Goal: Information Seeking & Learning: Learn about a topic

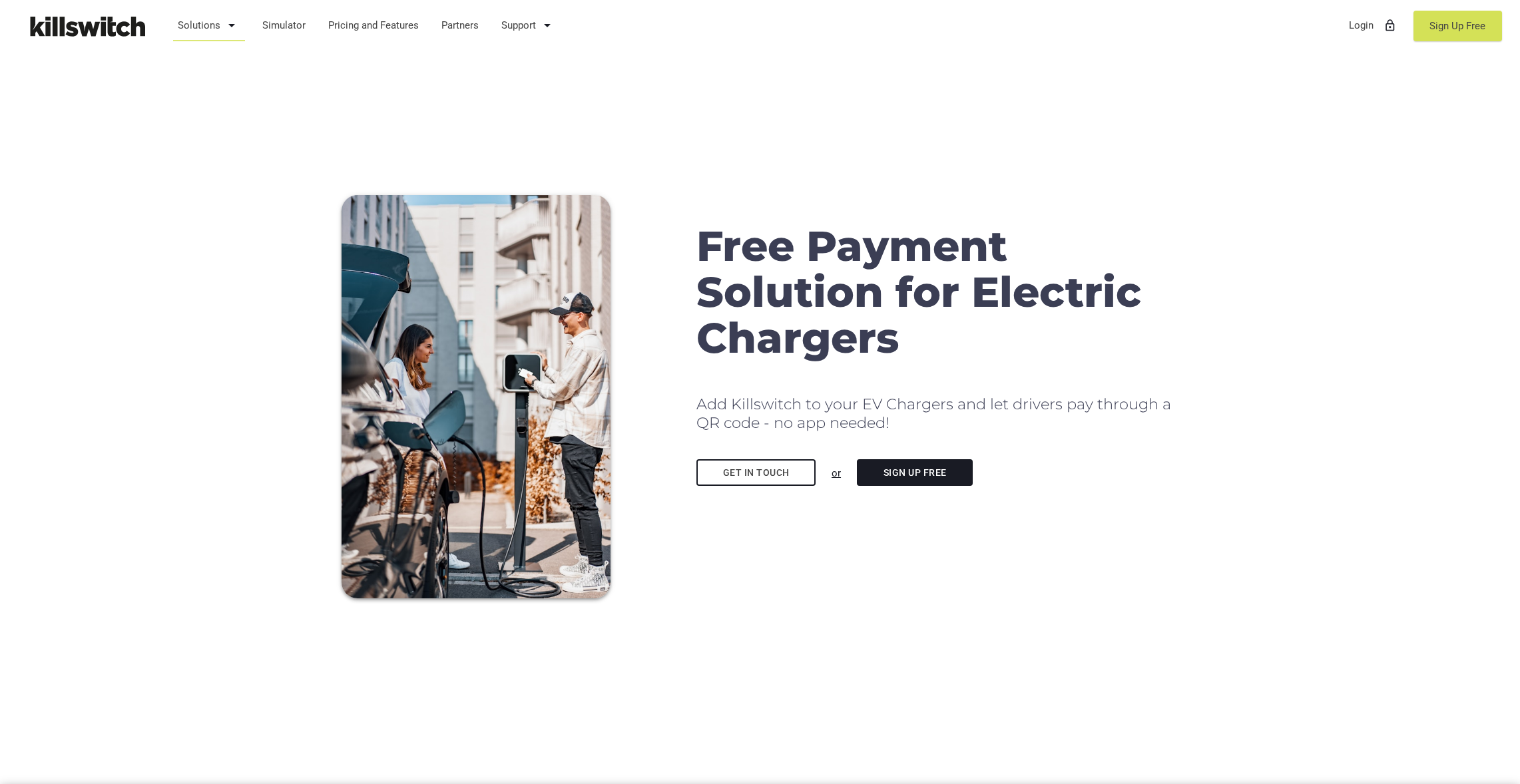
click at [231, 24] on icon "arrow_drop_down" at bounding box center [232, 26] width 16 height 32
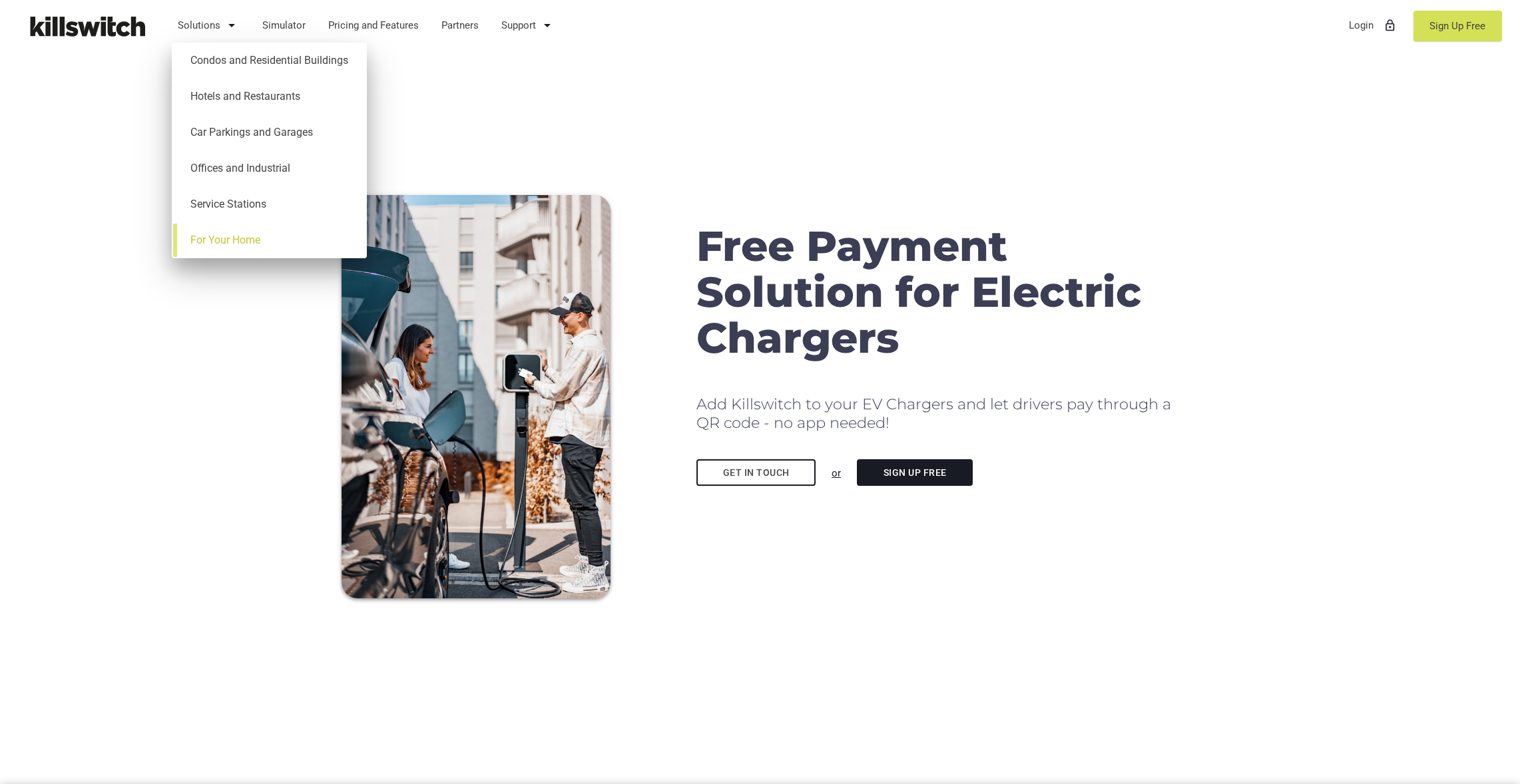
click at [248, 237] on link "For Your Home" at bounding box center [269, 240] width 182 height 36
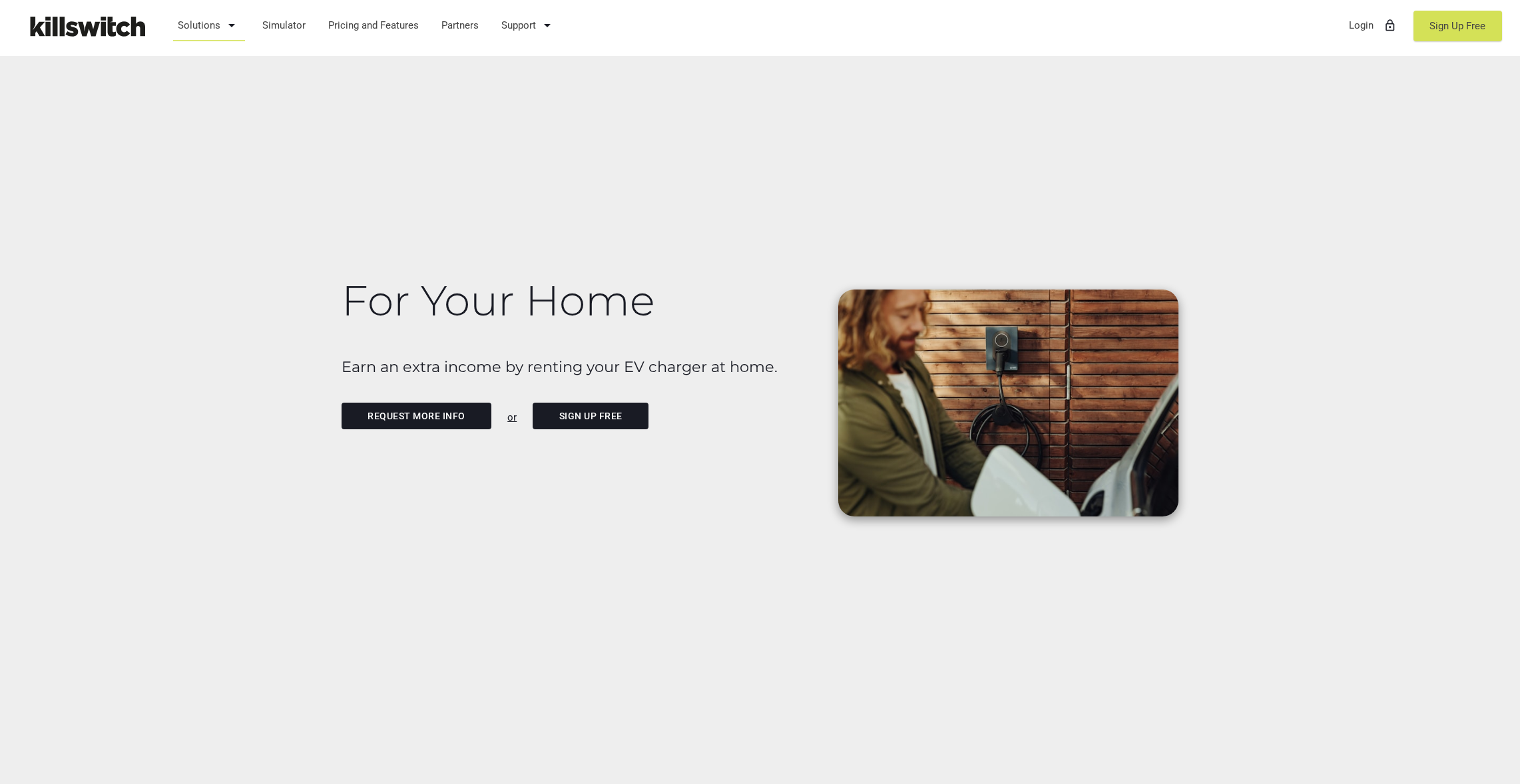
click at [455, 417] on link "Request more info" at bounding box center [417, 416] width 151 height 26
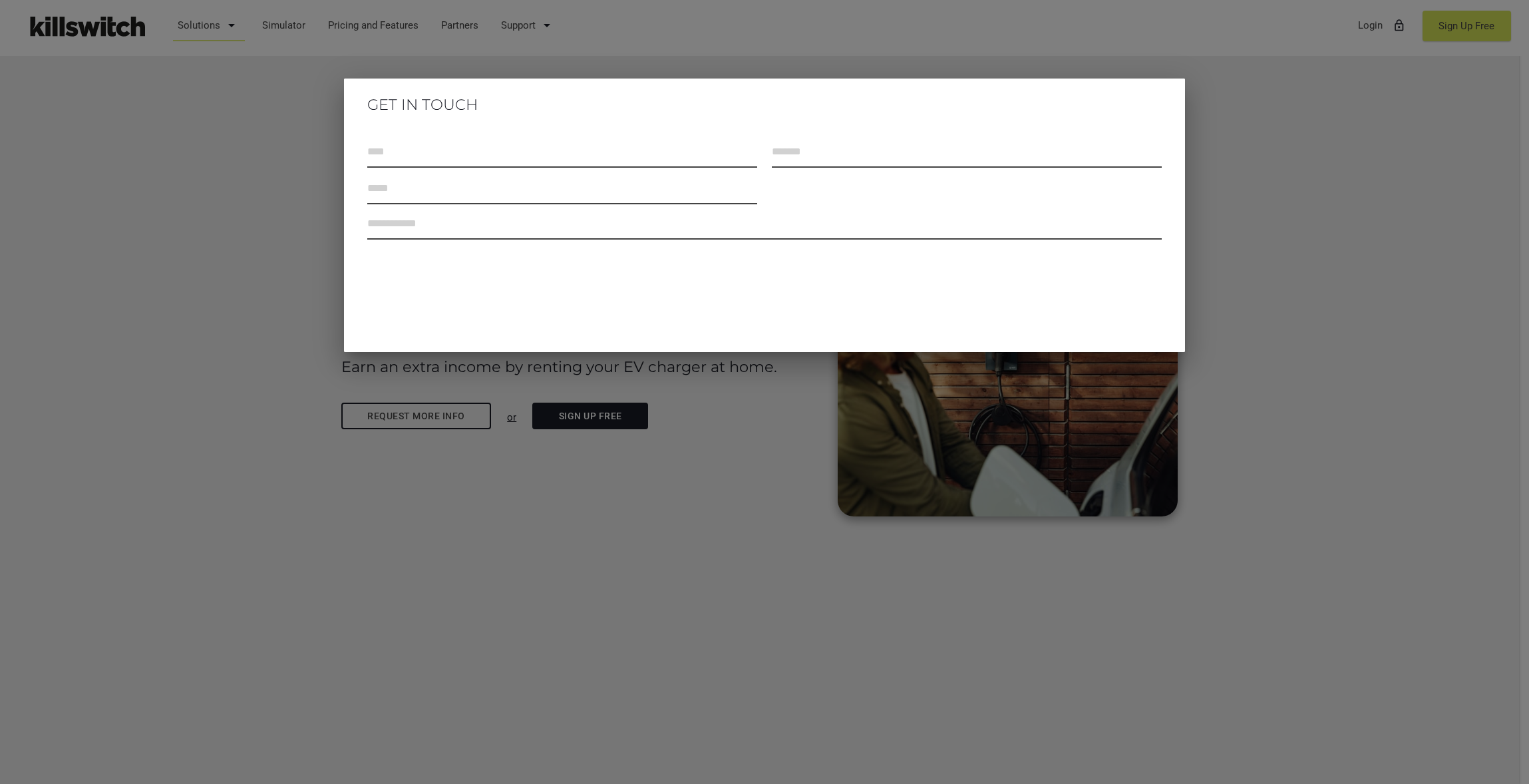
click at [306, 187] on div at bounding box center [764, 295] width 1529 height 980
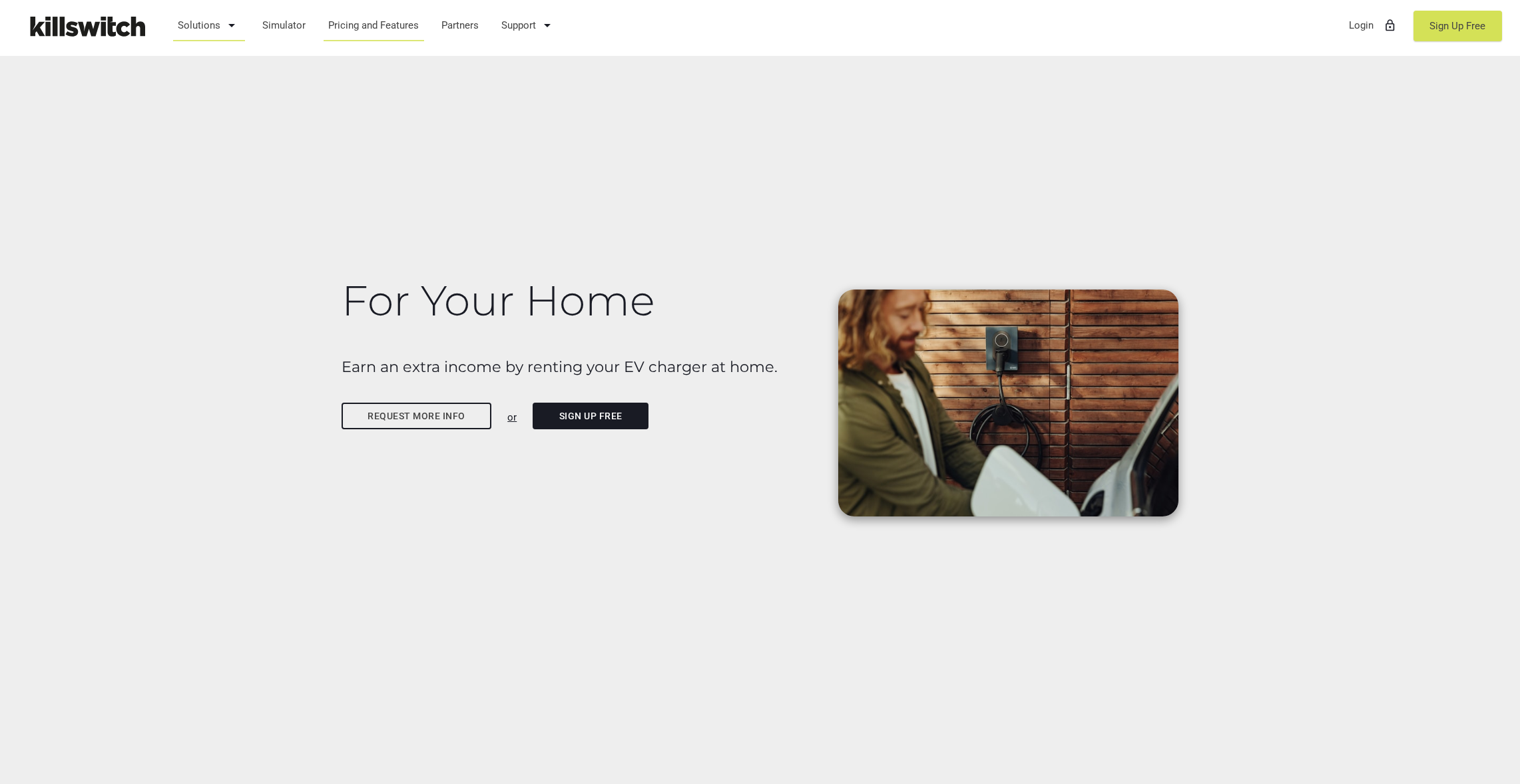
click at [389, 31] on link "Pricing and Features" at bounding box center [373, 25] width 103 height 34
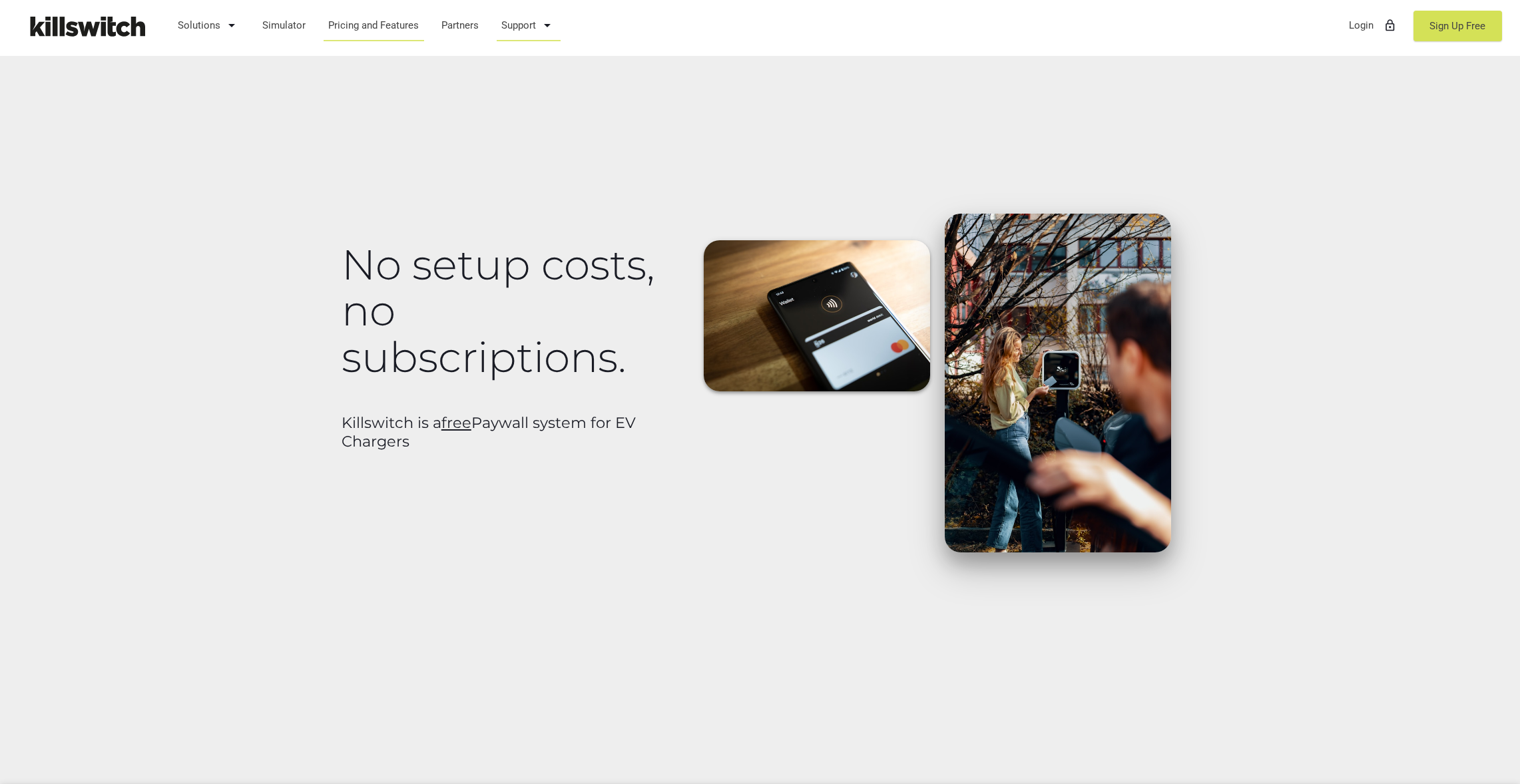
click at [495, 24] on link "Support arrow_drop_down" at bounding box center [528, 25] width 67 height 34
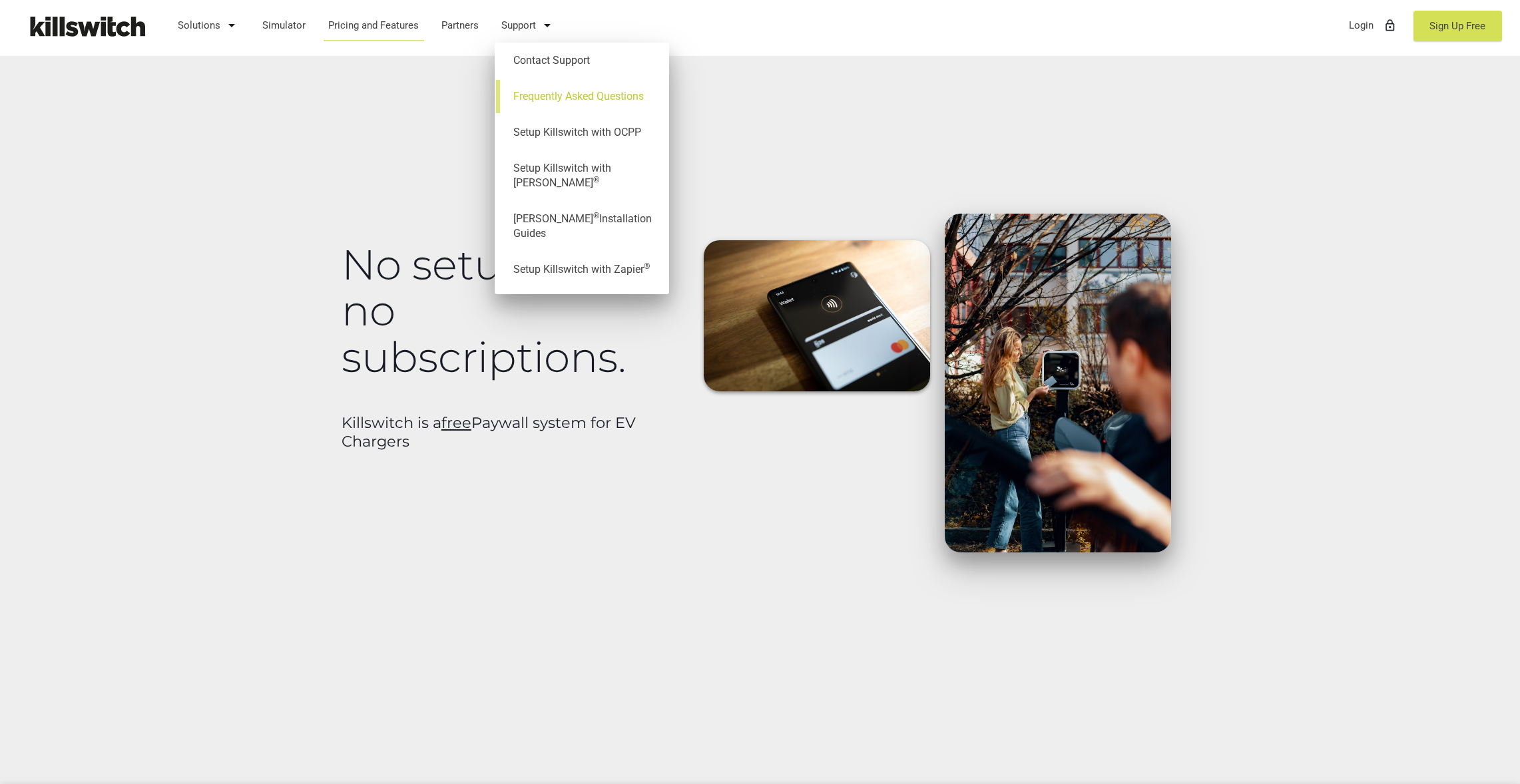
click at [562, 110] on link "Frequently Asked Questions" at bounding box center [582, 96] width 161 height 36
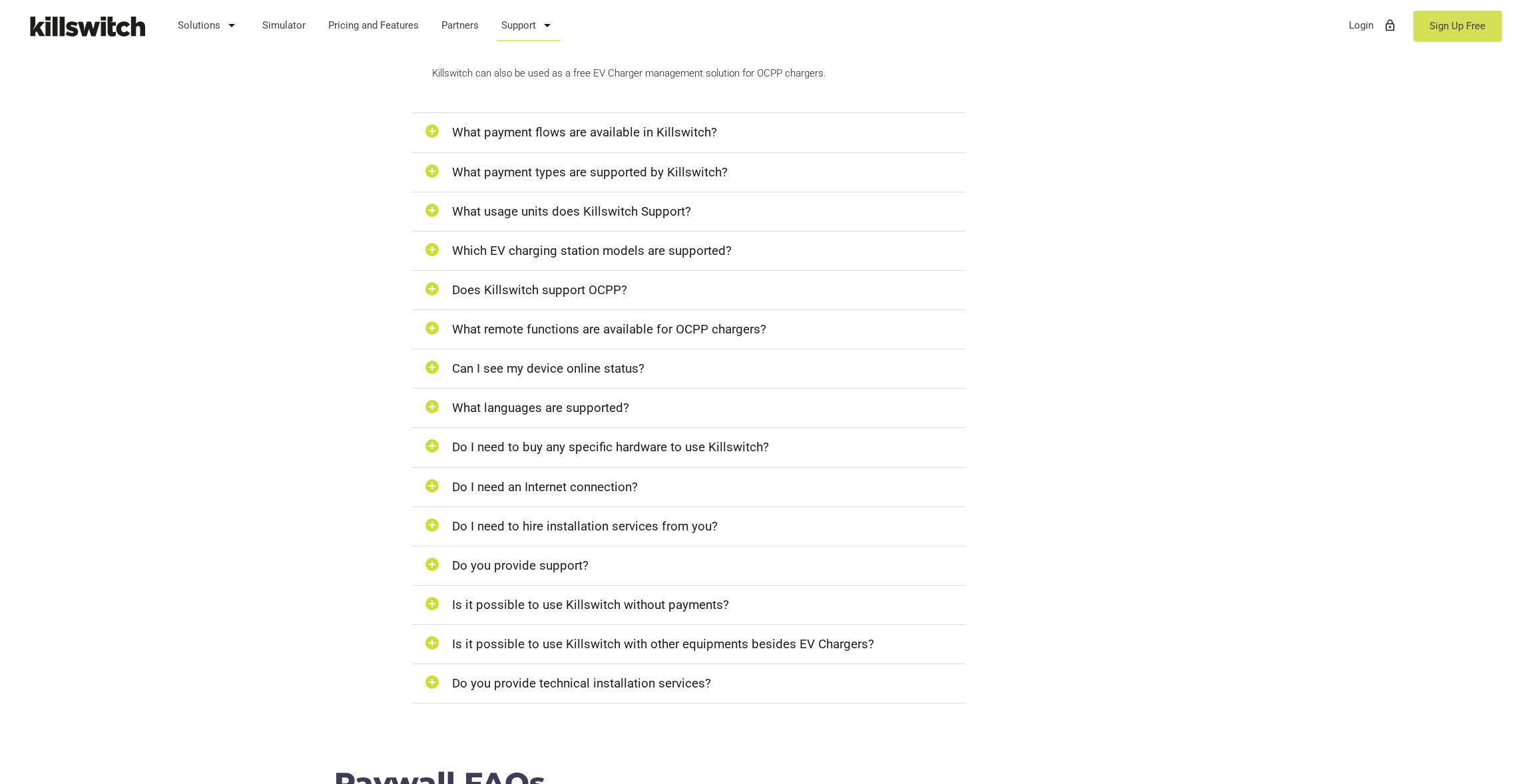
scroll to position [559, 0]
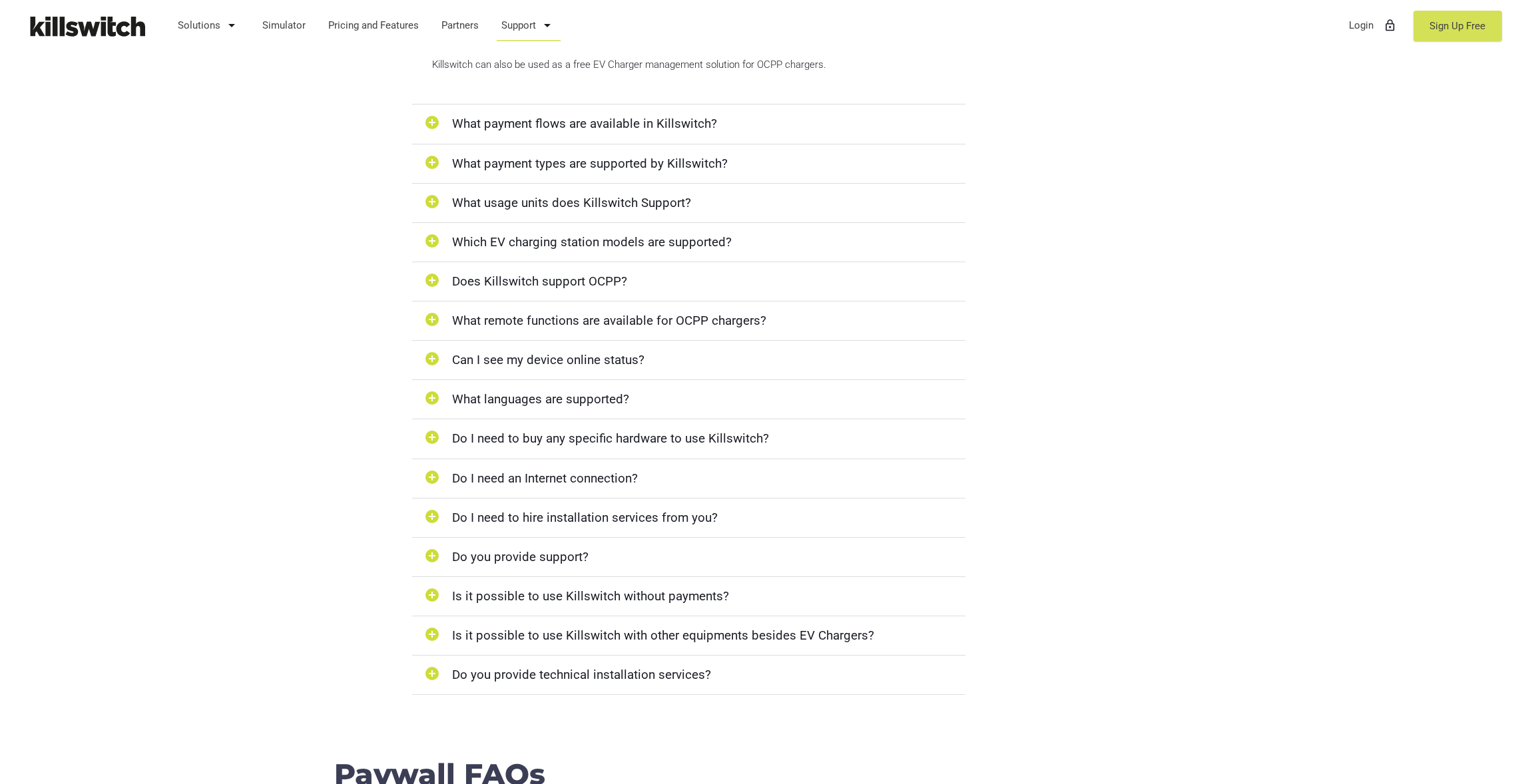
click at [627, 596] on div "add_circle Is it possible to use Killswitch without payments?" at bounding box center [688, 596] width 554 height 39
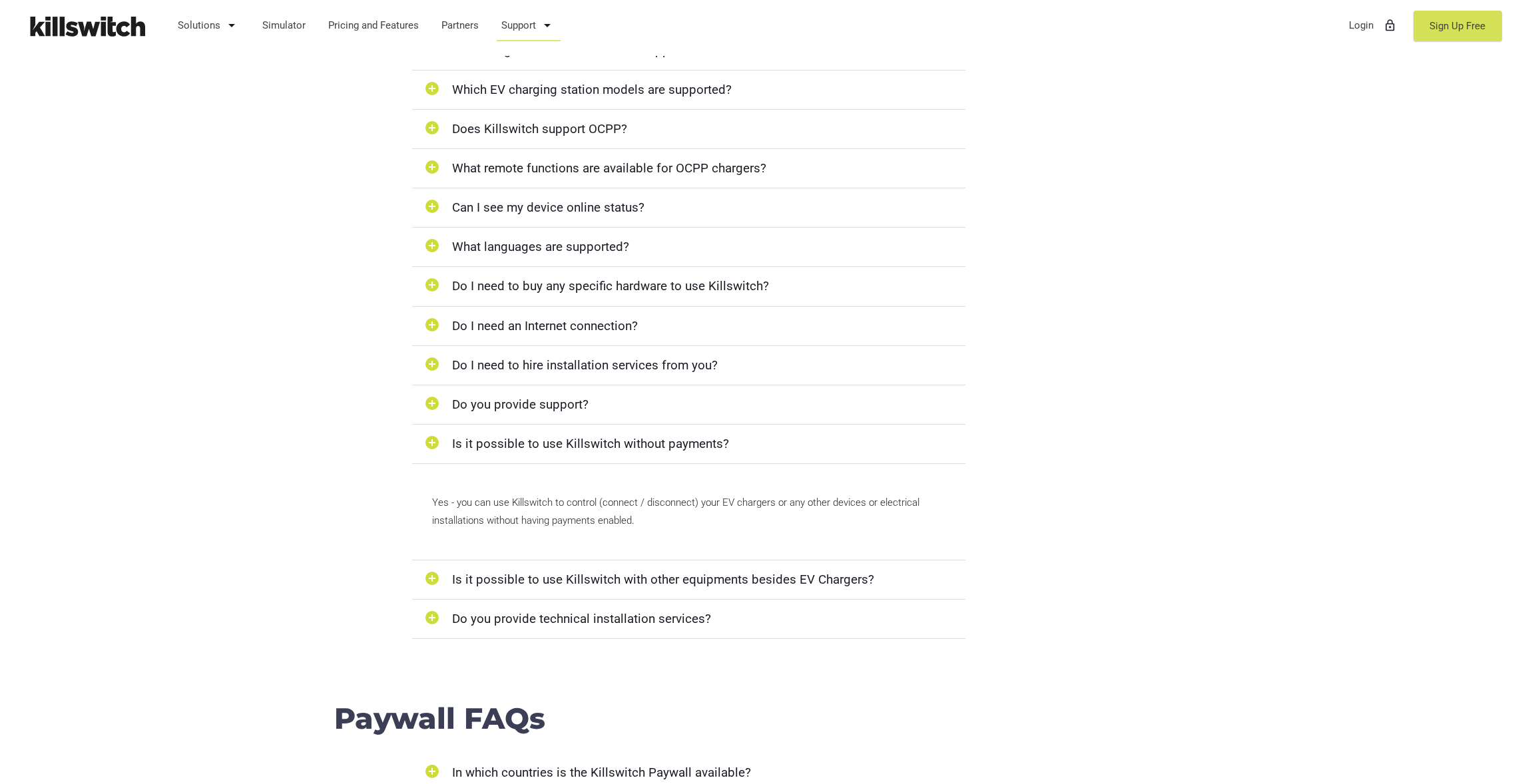
scroll to position [784, 0]
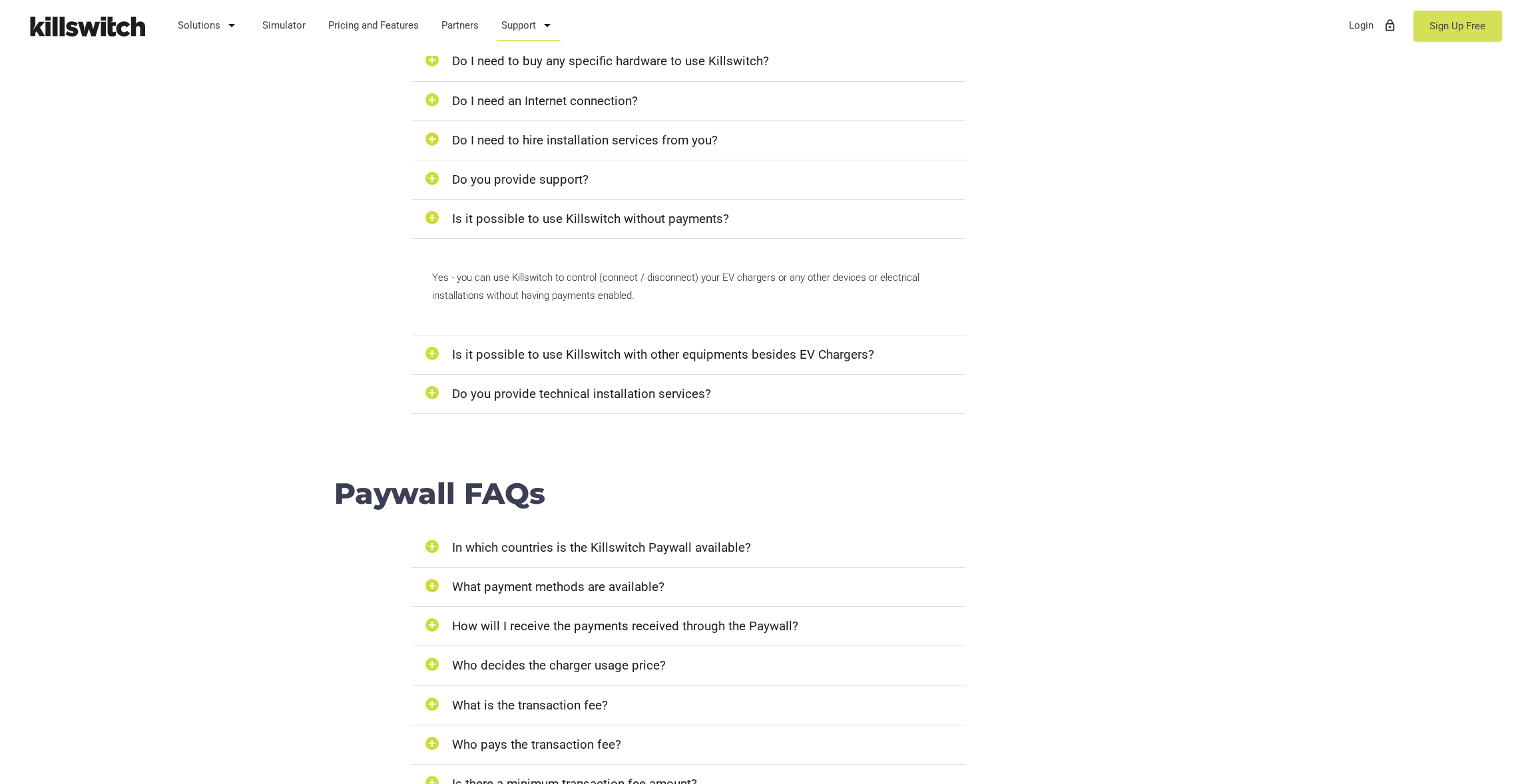
click at [531, 663] on div "add_circle Who decides the charger usage price?" at bounding box center [688, 665] width 554 height 39
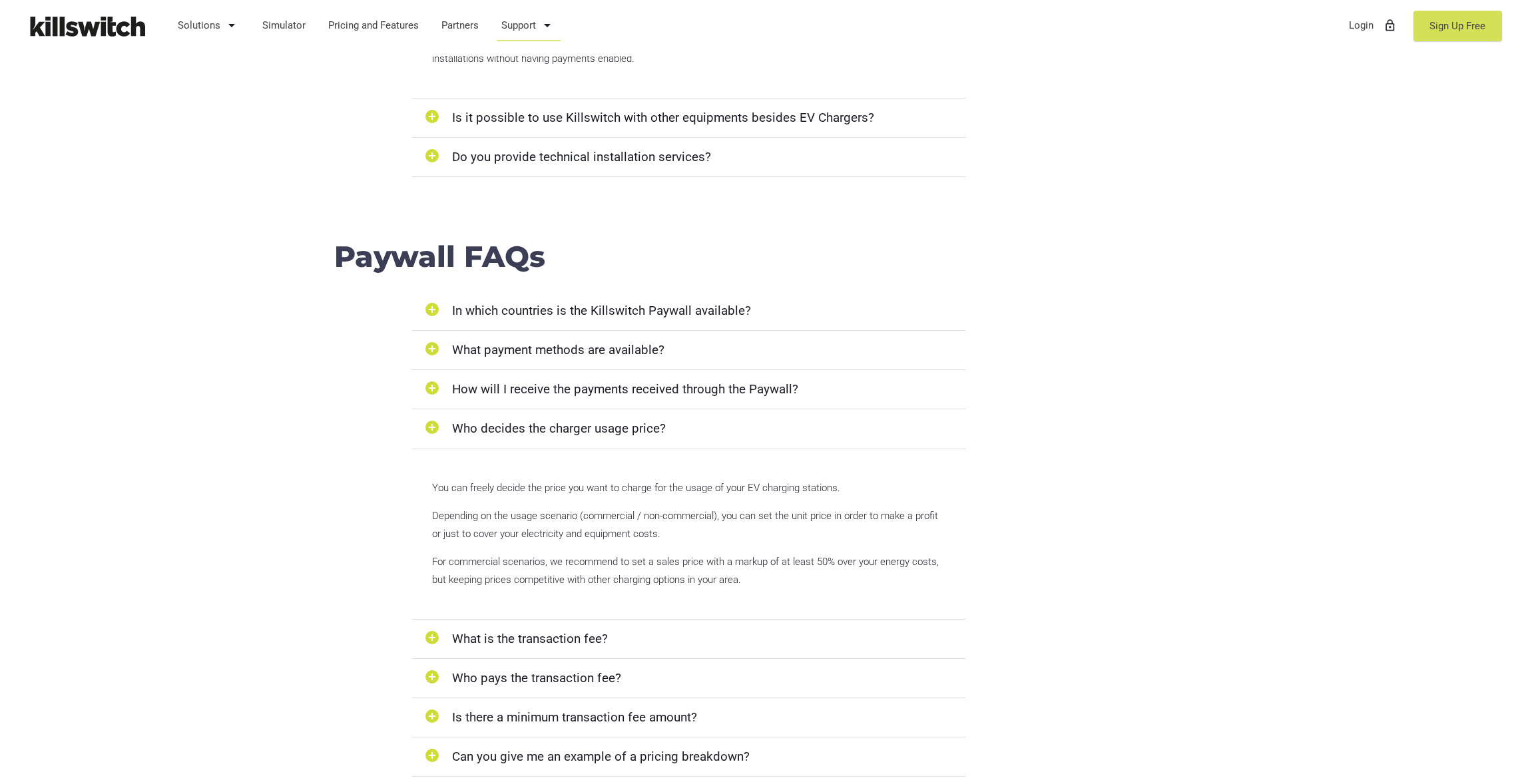
scroll to position [1079, 0]
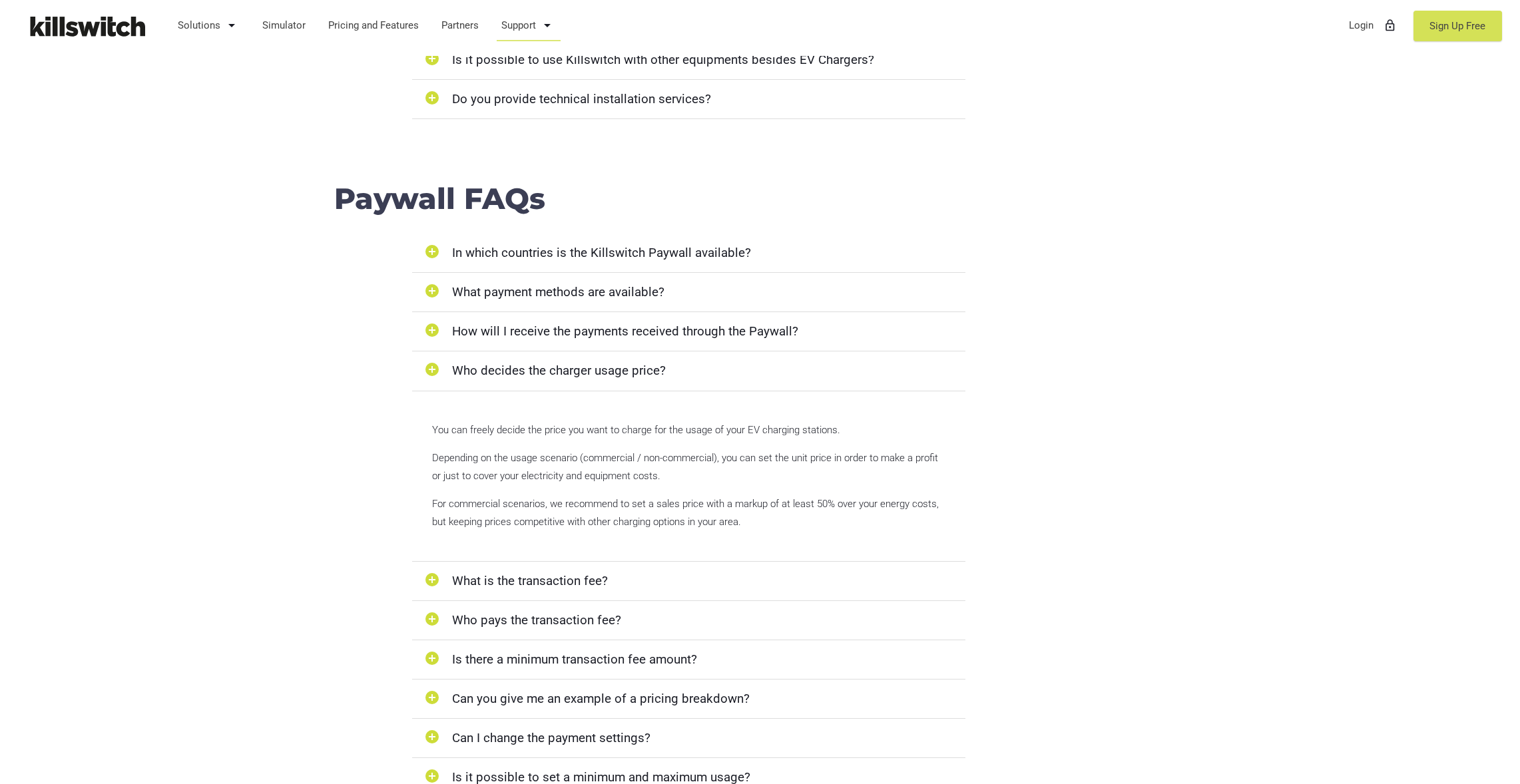
click at [538, 585] on div "add_circle What is the transaction fee?" at bounding box center [688, 581] width 554 height 39
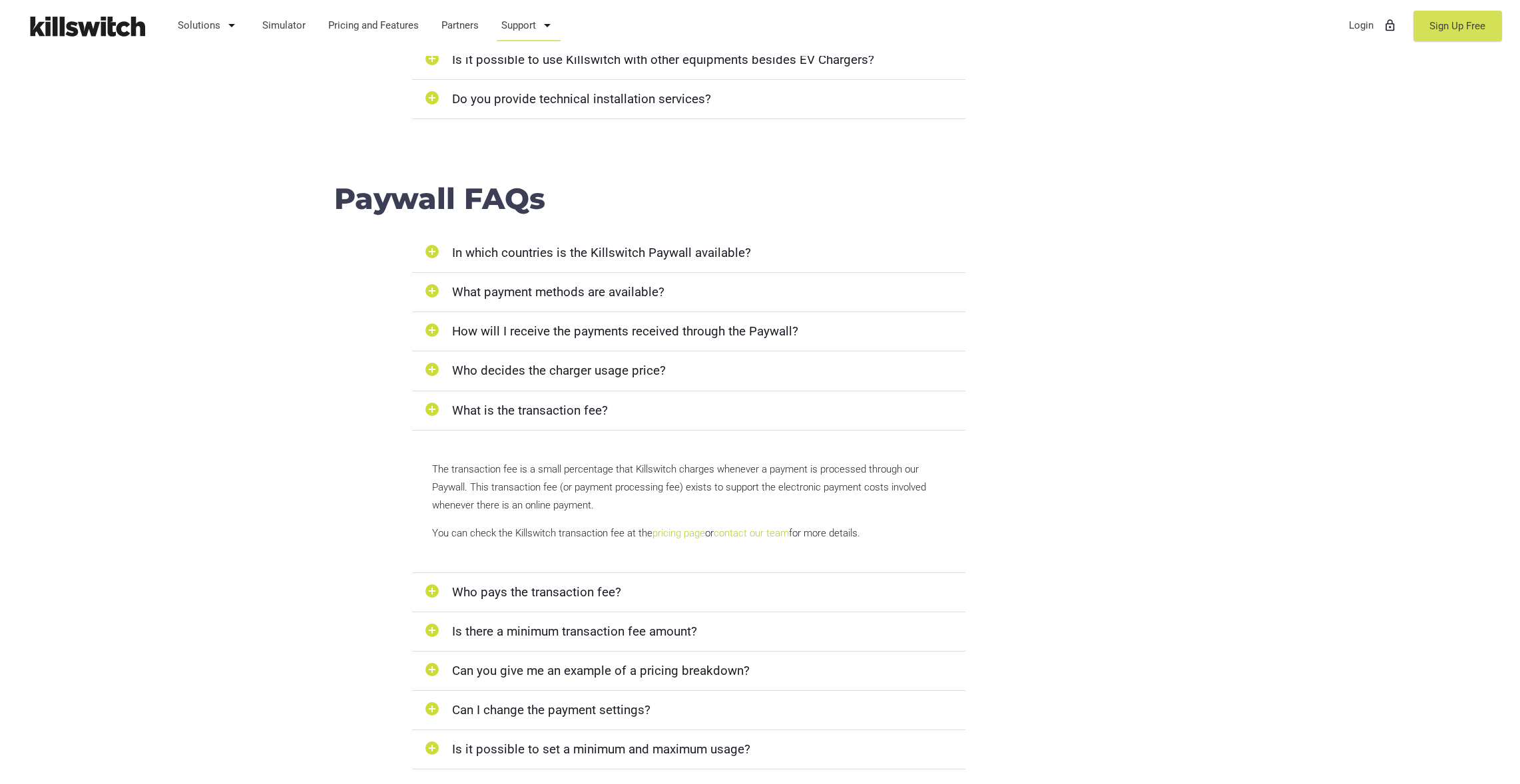
click at [495, 591] on div "add_circle Who pays the transaction fee?" at bounding box center [688, 592] width 554 height 39
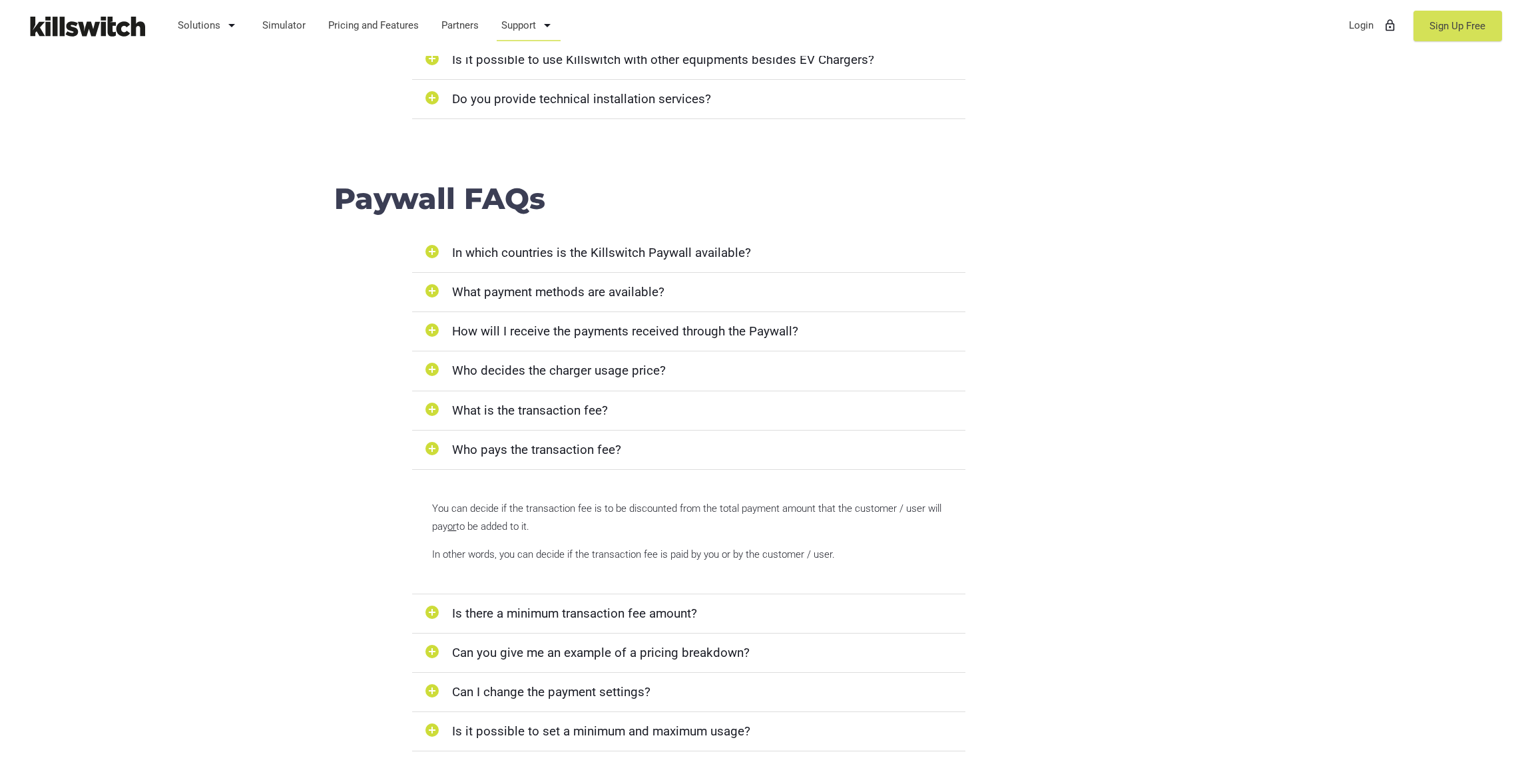
click at [561, 648] on div "add_circle Can you give me an example of a pricing breakdown?" at bounding box center [688, 653] width 554 height 39
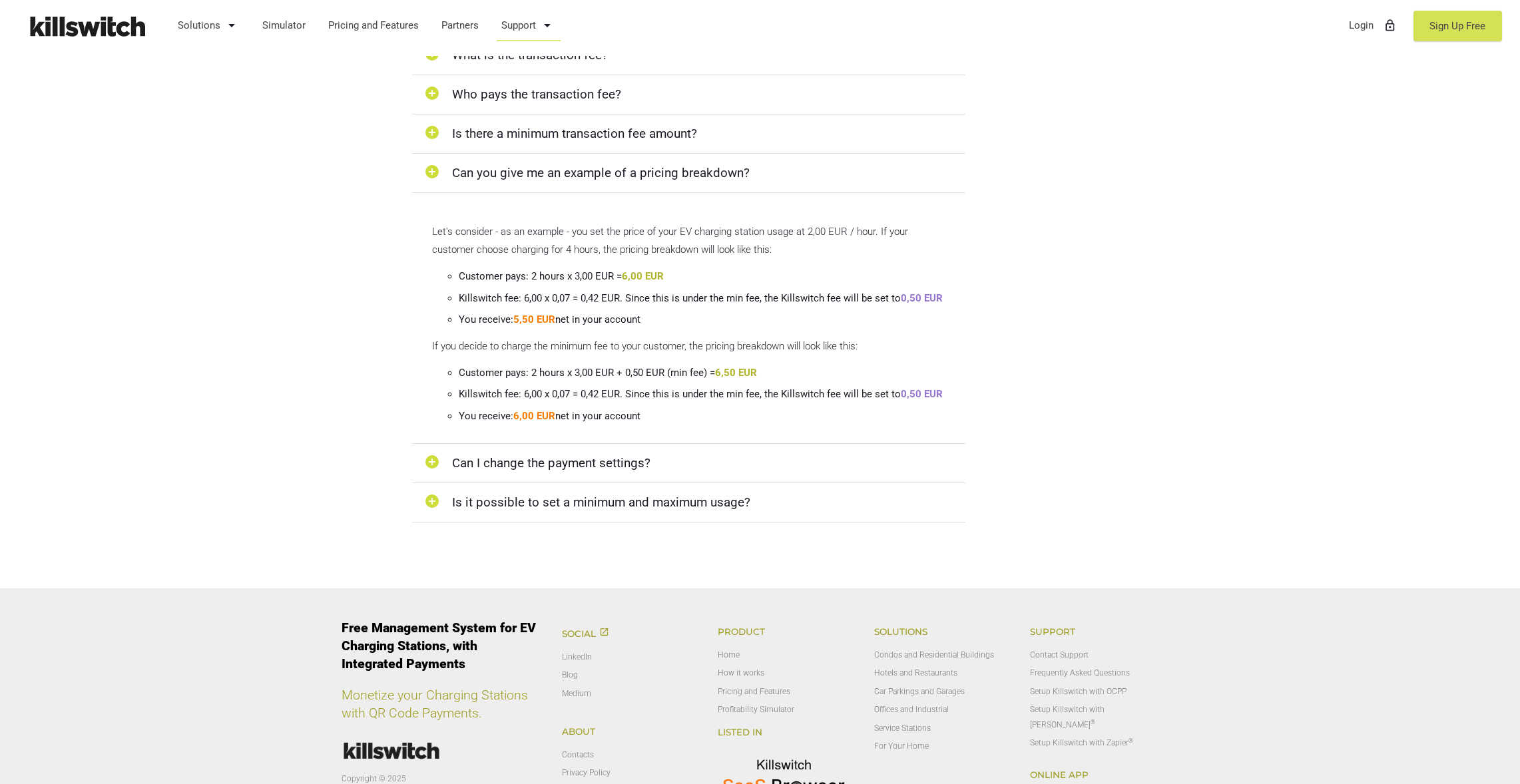
scroll to position [1502, 0]
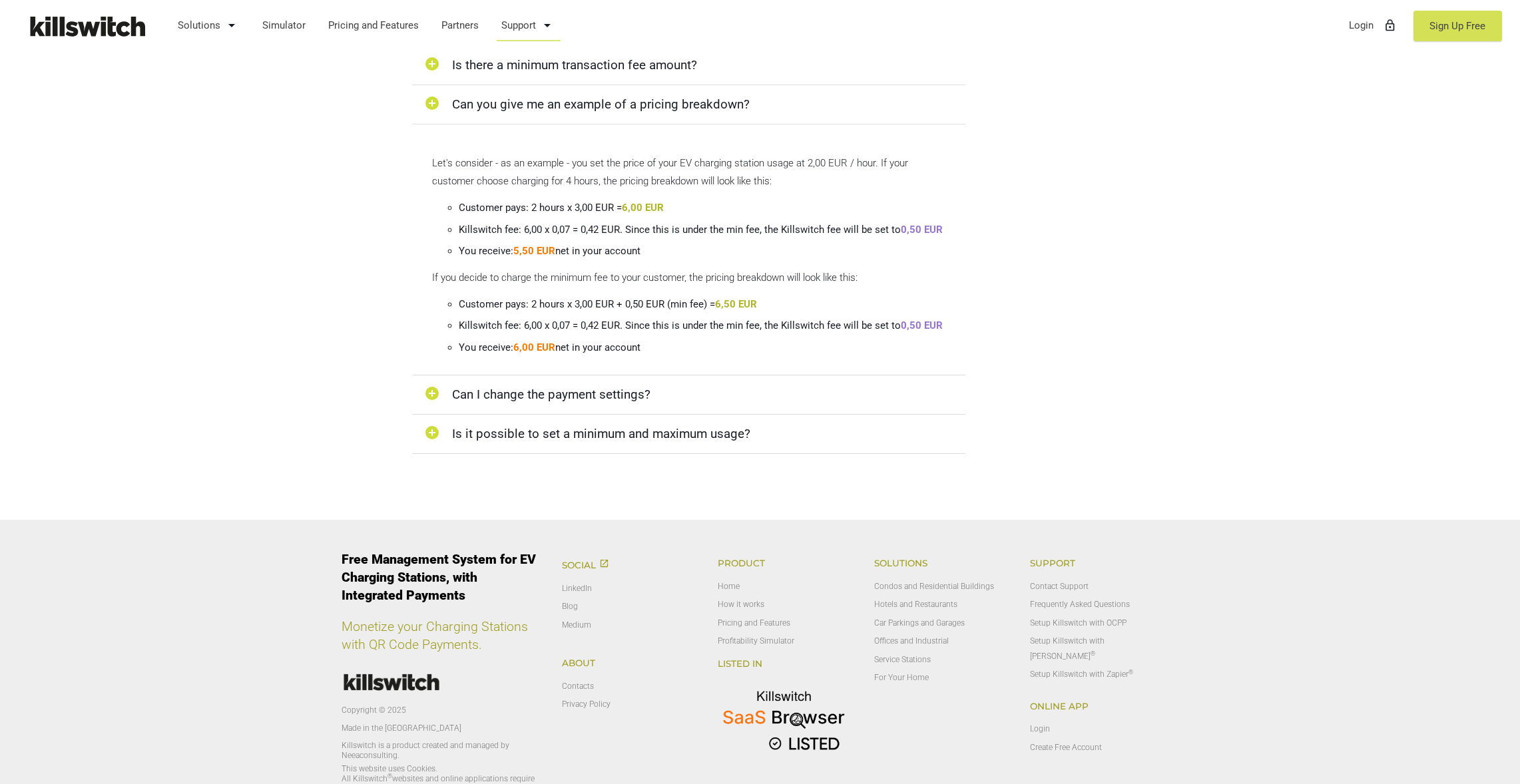
click at [575, 428] on div "add_circle Is it possible to set a minimum and maximum usage?" at bounding box center [688, 434] width 554 height 39
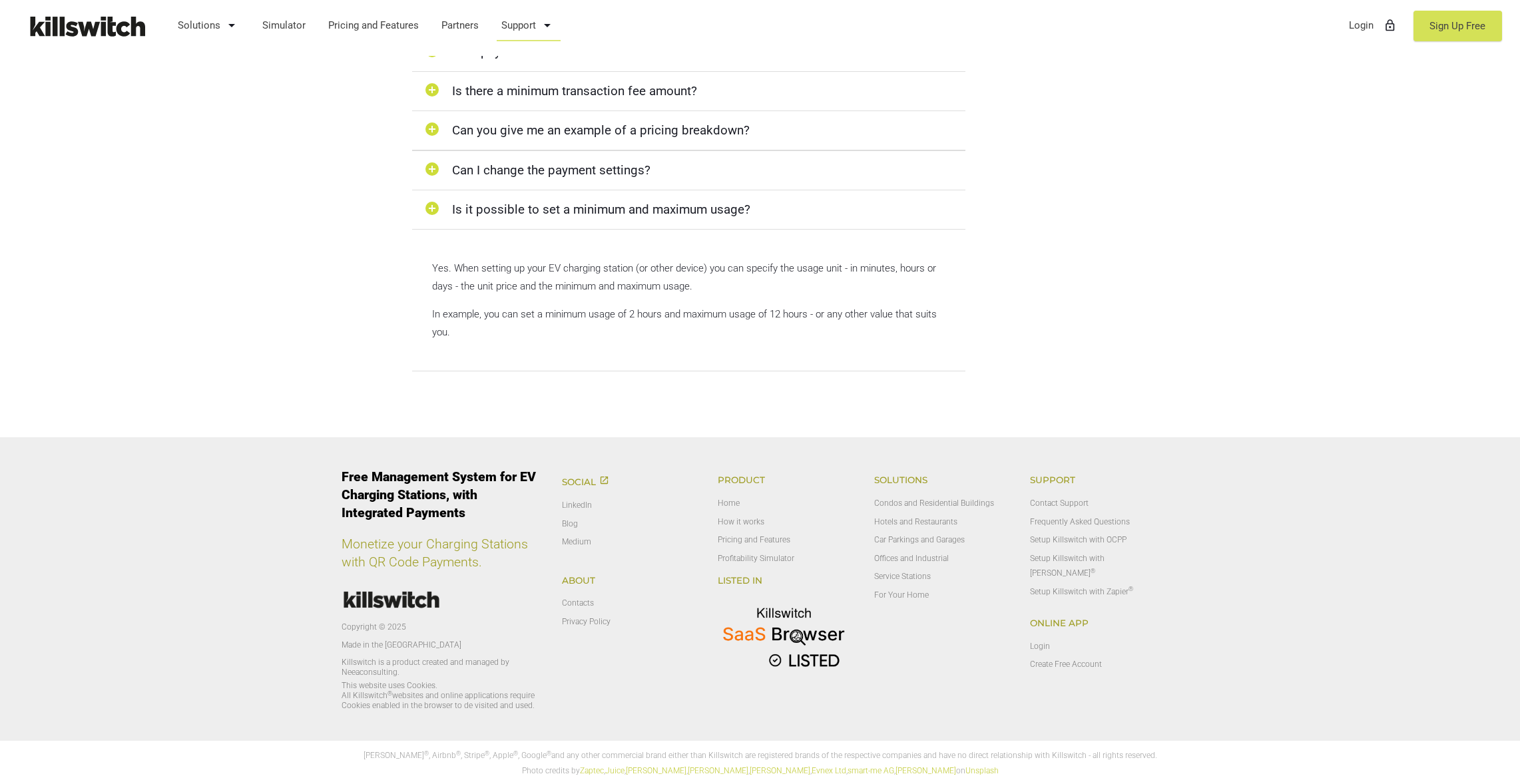
scroll to position [1472, 0]
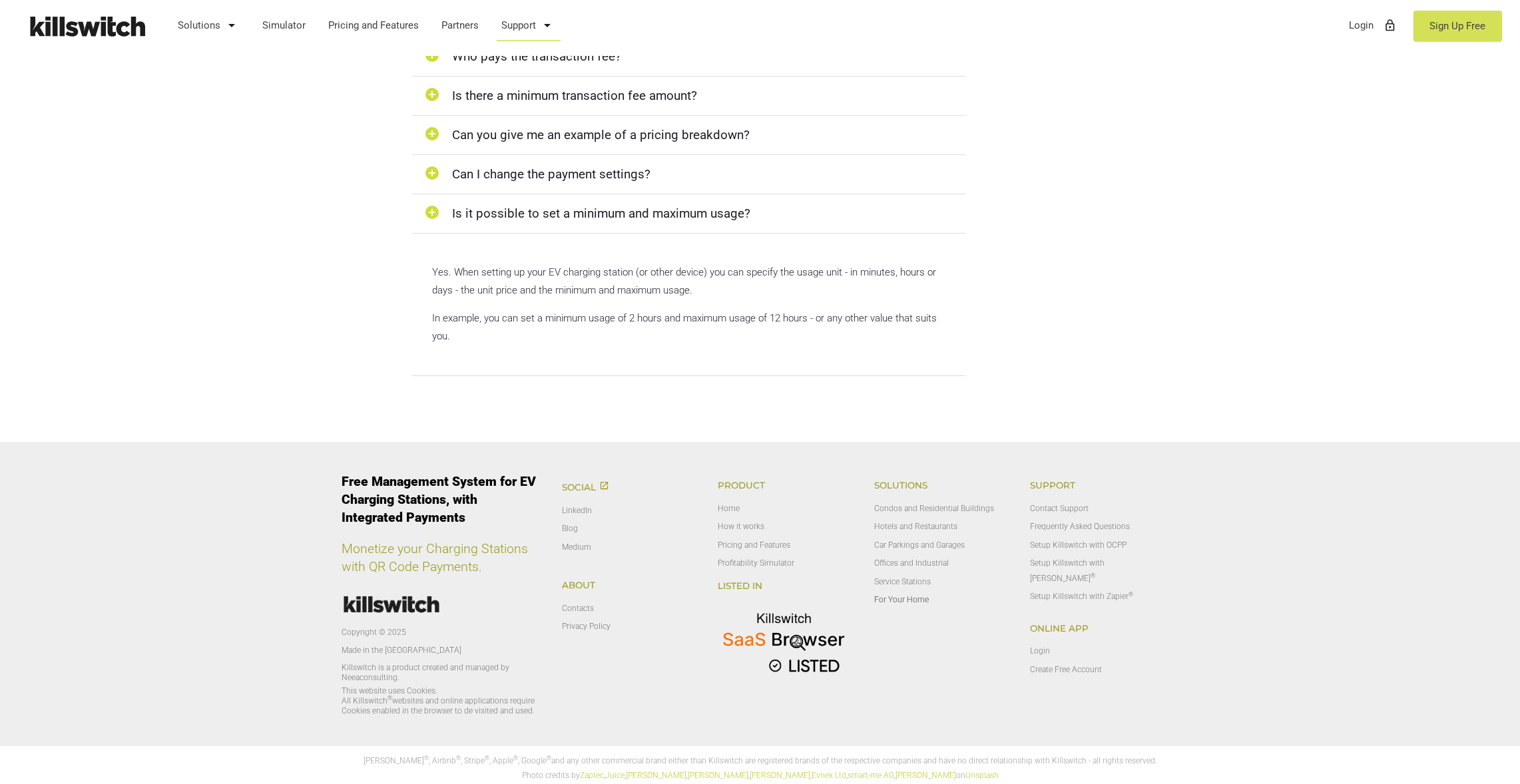
click at [904, 596] on link "For Your Home" at bounding box center [901, 600] width 54 height 10
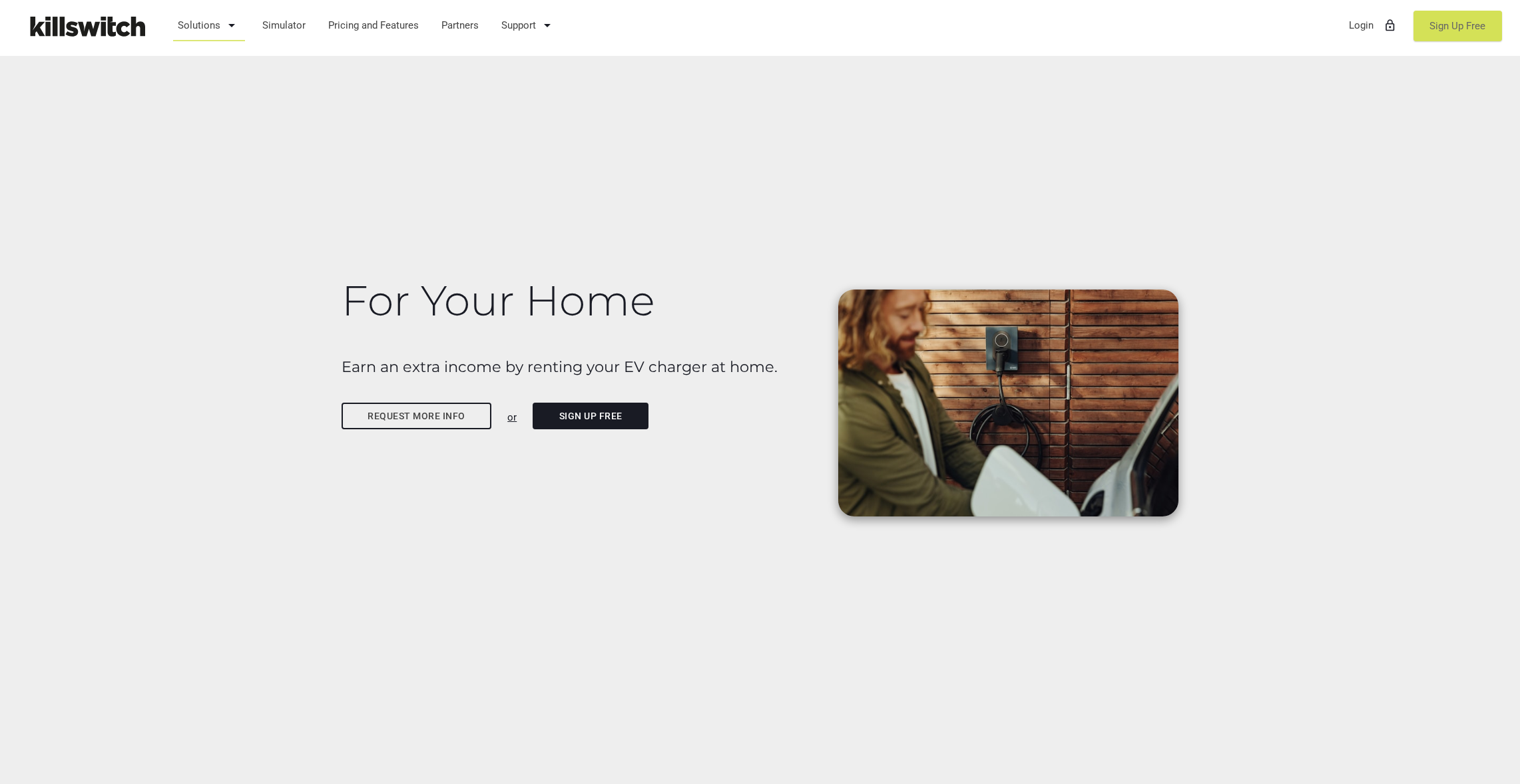
click at [1471, 33] on link "Sign Up Free" at bounding box center [1458, 26] width 89 height 30
click at [1357, 33] on link "Login lock_outline" at bounding box center [1373, 25] width 61 height 34
